Goal: Task Accomplishment & Management: Manage account settings

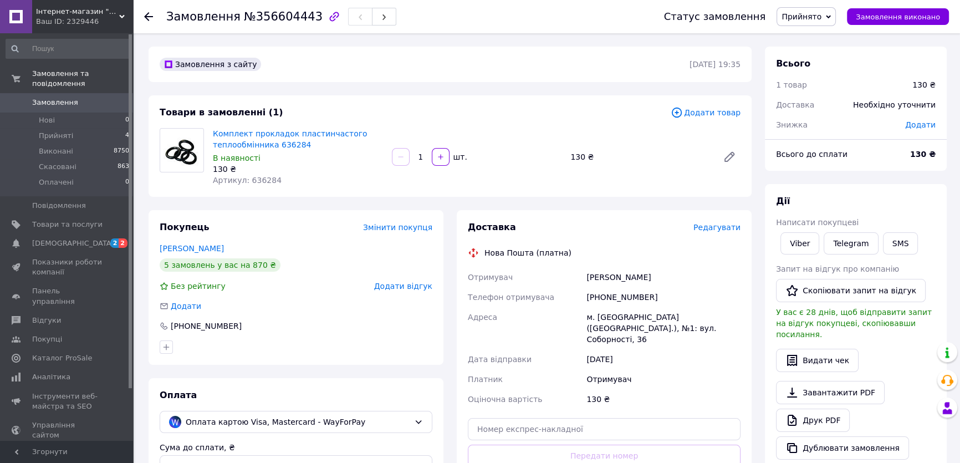
click at [70, 93] on link "Замовлення 0" at bounding box center [68, 102] width 136 height 19
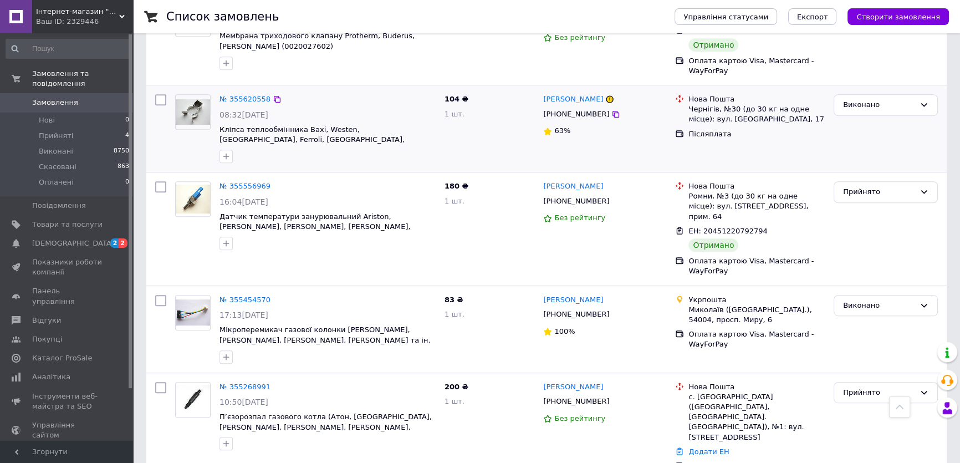
scroll to position [755, 0]
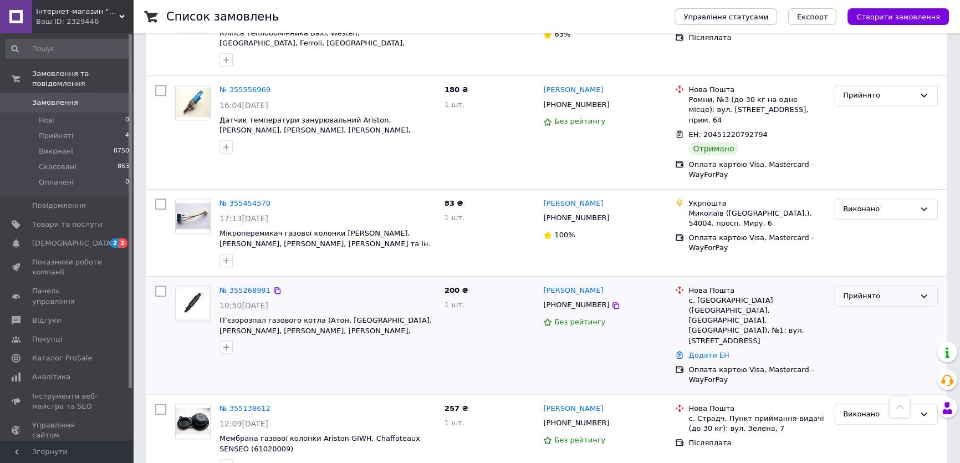
click at [899, 290] on div "Прийнято" at bounding box center [879, 296] width 72 height 12
click at [855, 309] on li "Виконано" at bounding box center [885, 319] width 103 height 21
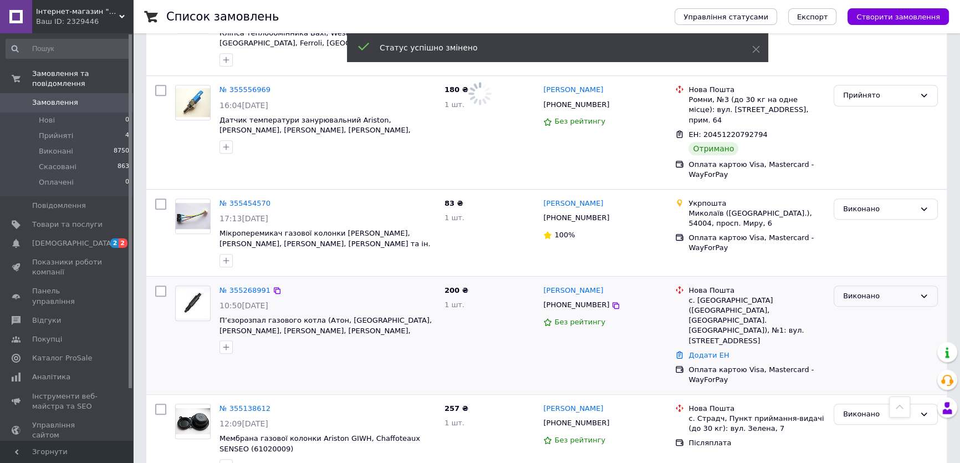
click at [869, 290] on div "Виконано" at bounding box center [879, 296] width 72 height 12
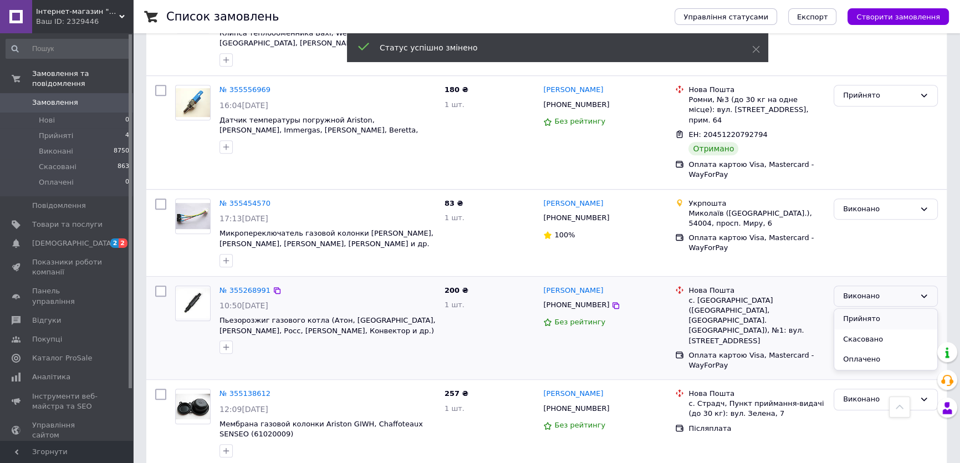
click at [846, 309] on li "Прийнято" at bounding box center [885, 319] width 103 height 21
click at [254, 276] on div "№ 355268991 10:50[DATE] Пьезорозжиг газового котла ([GEOGRAPHIC_DATA], [GEOGRAP…" at bounding box center [546, 327] width 800 height 103
click at [249, 286] on link "№ 355268991" at bounding box center [244, 290] width 51 height 8
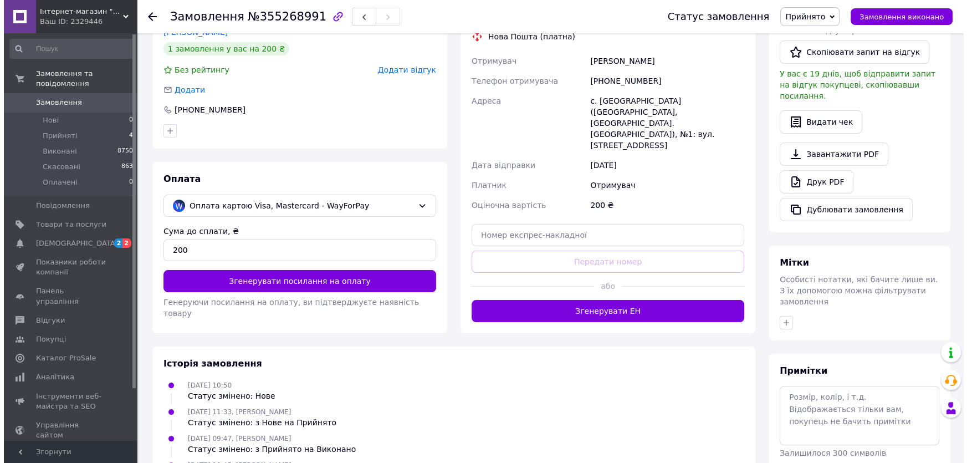
scroll to position [133, 0]
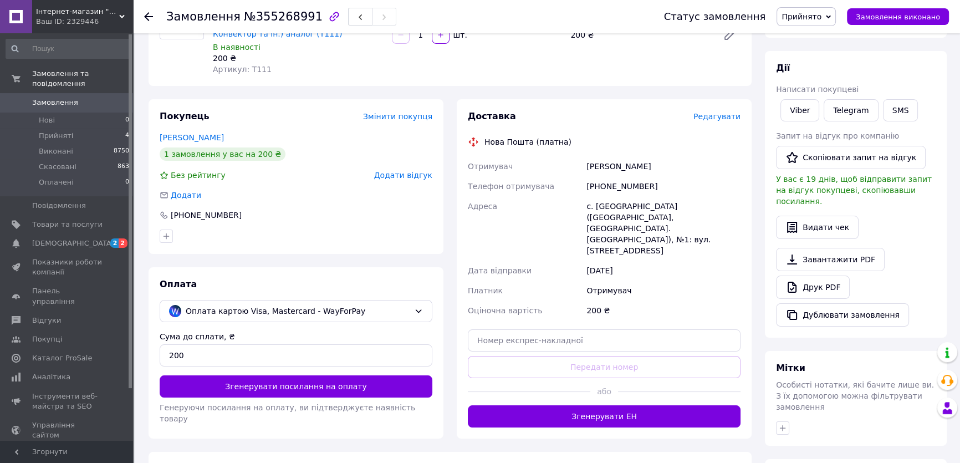
click at [715, 112] on span "Редагувати" at bounding box center [716, 116] width 47 height 9
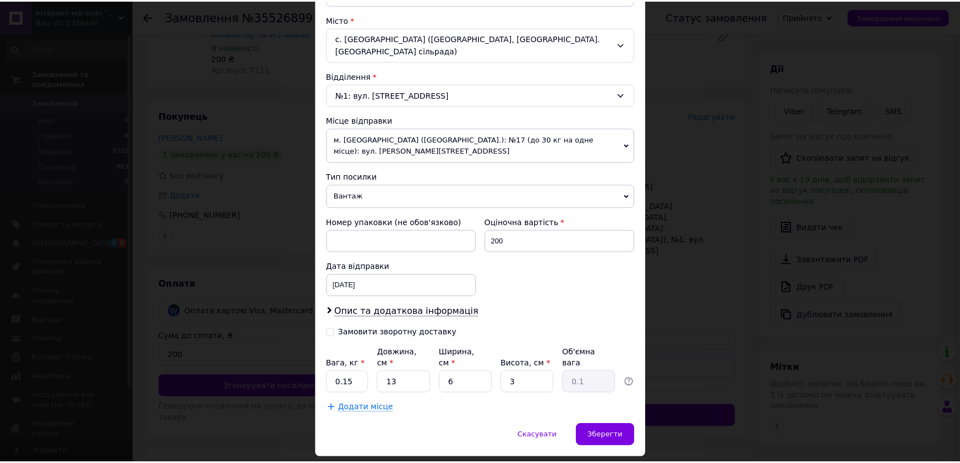
scroll to position [302, 0]
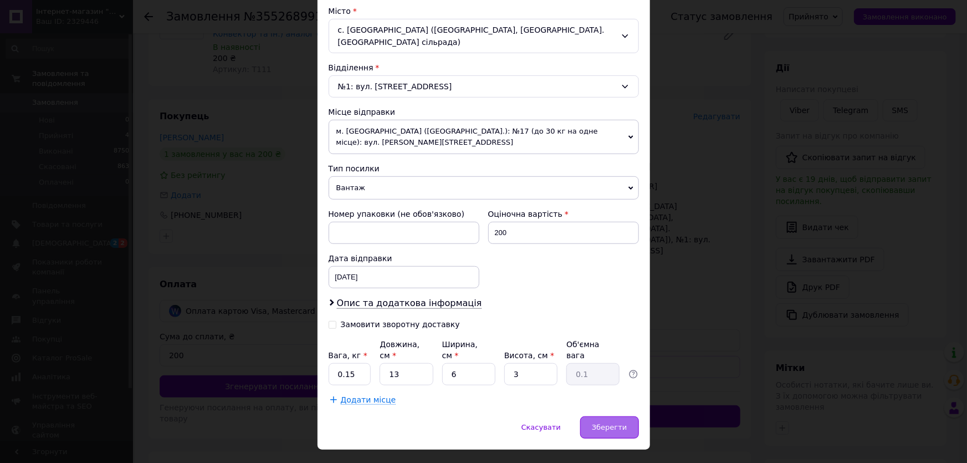
click at [602, 423] on span "Зберегти" at bounding box center [609, 427] width 35 height 8
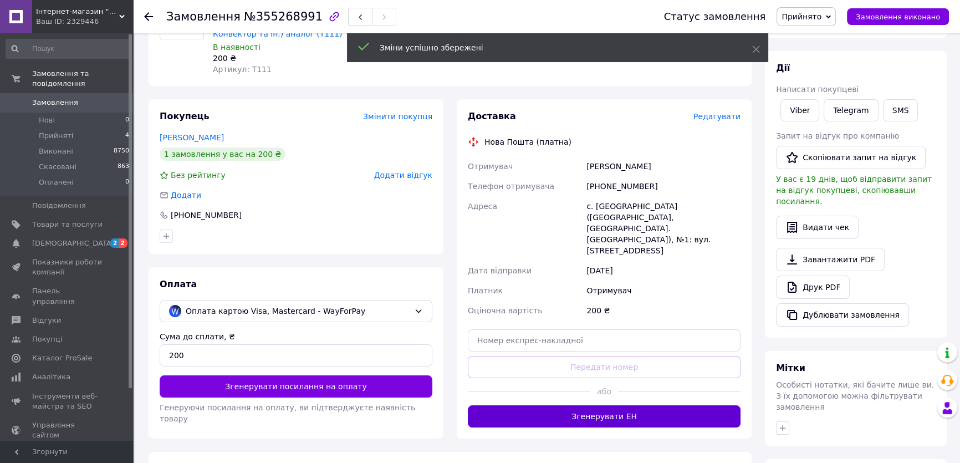
click at [544, 405] on button "Згенерувати ЕН" at bounding box center [604, 416] width 273 height 22
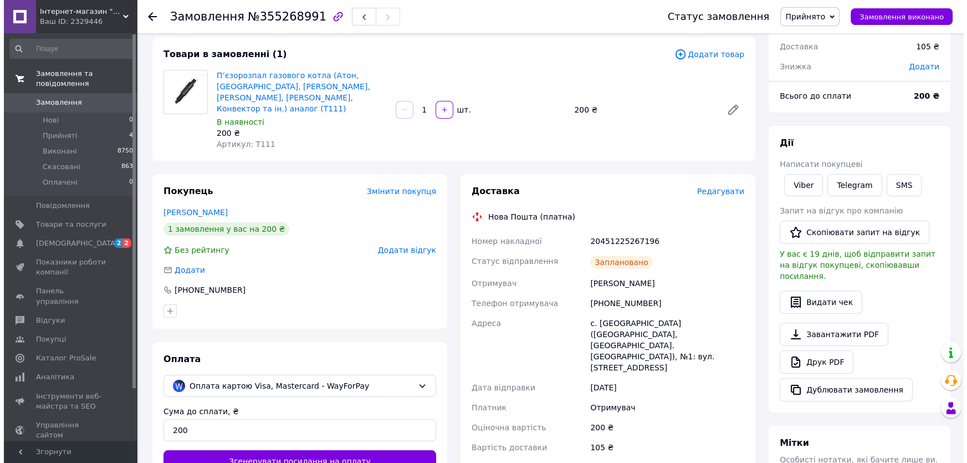
scroll to position [0, 0]
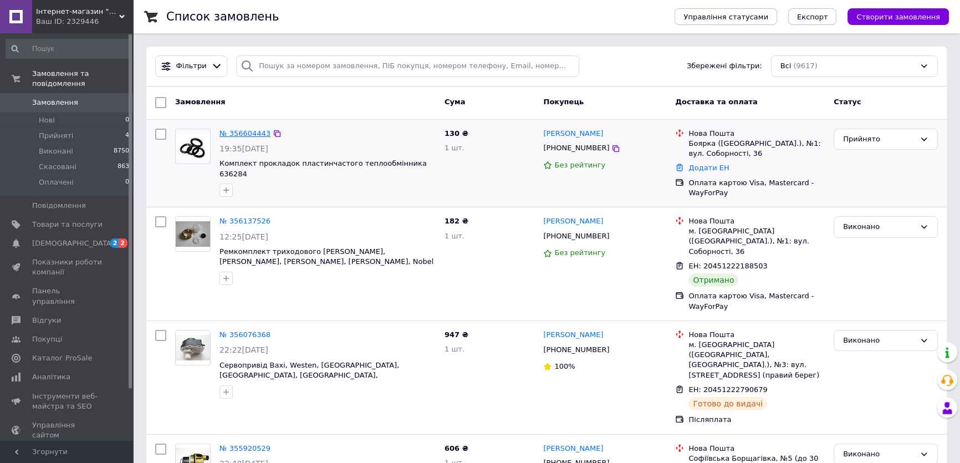
click at [240, 132] on link "№ 356604443" at bounding box center [244, 133] width 51 height 8
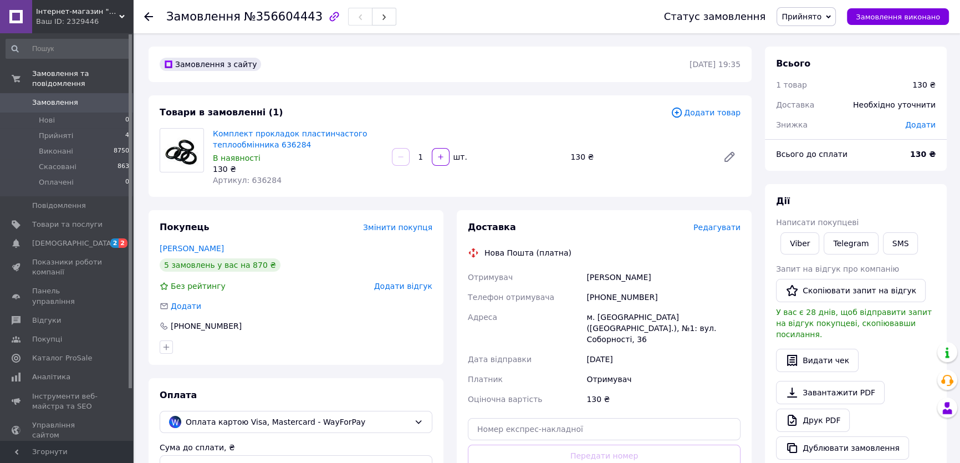
click at [716, 228] on span "Редагувати" at bounding box center [716, 227] width 47 height 9
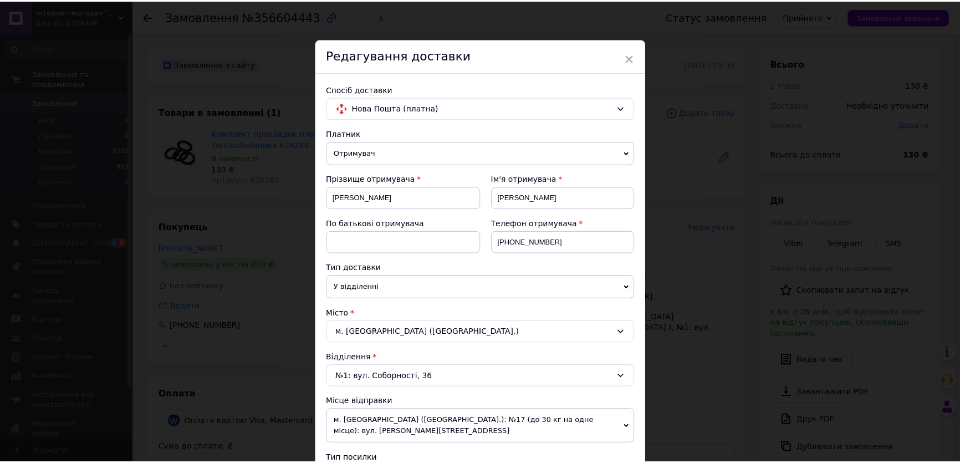
scroll to position [252, 0]
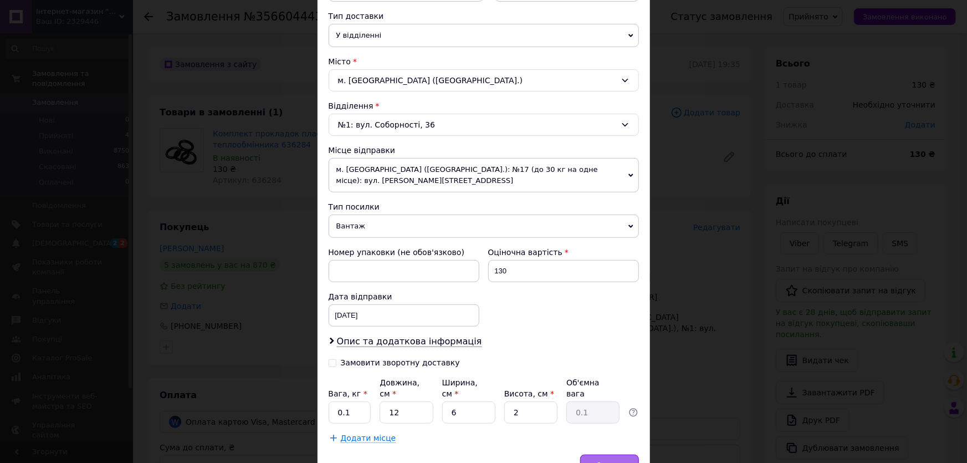
click at [597, 461] on span "Зберегти" at bounding box center [609, 465] width 35 height 8
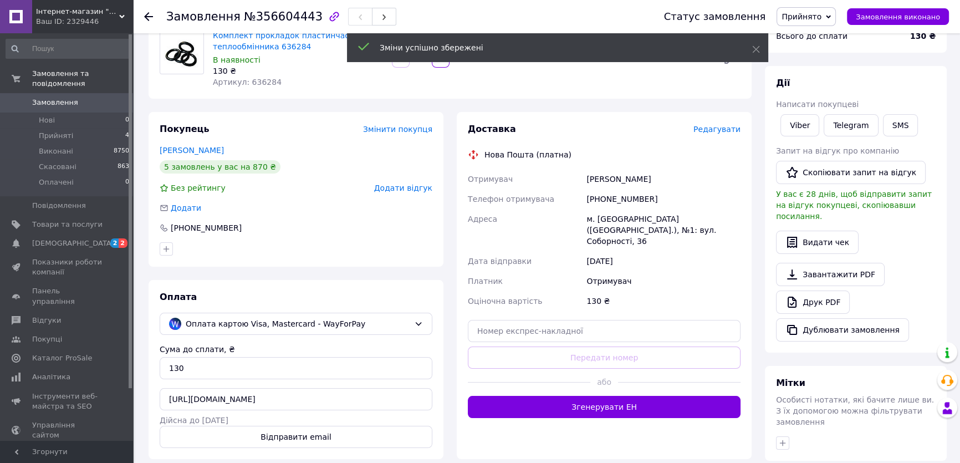
scroll to position [201, 0]
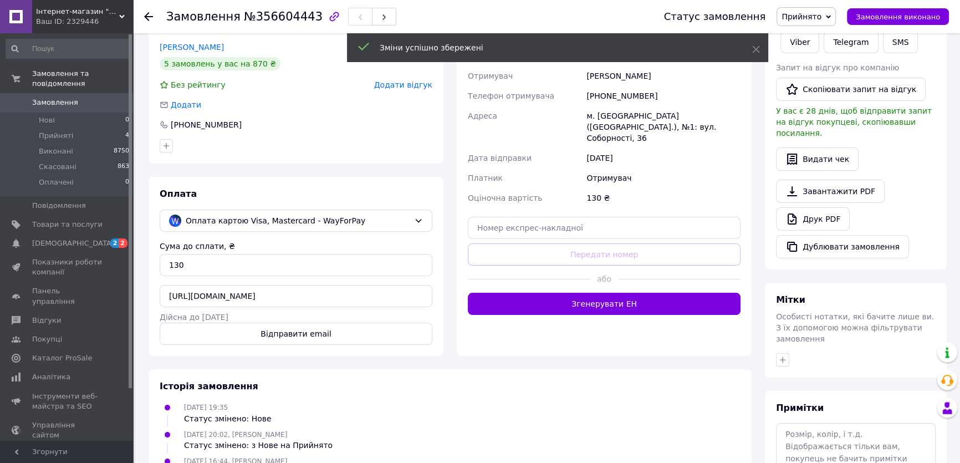
click at [566, 293] on button "Згенерувати ЕН" at bounding box center [604, 304] width 273 height 22
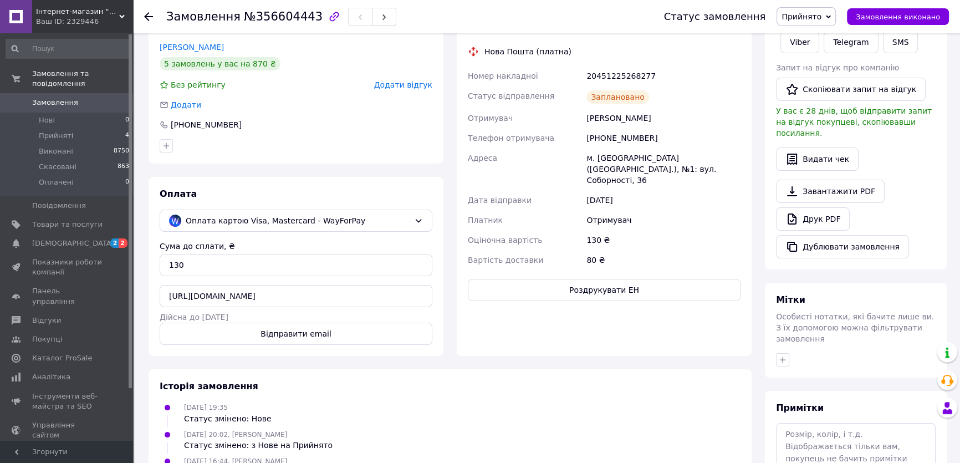
click at [55, 98] on span "Замовлення" at bounding box center [55, 103] width 46 height 10
